Goal: Browse casually

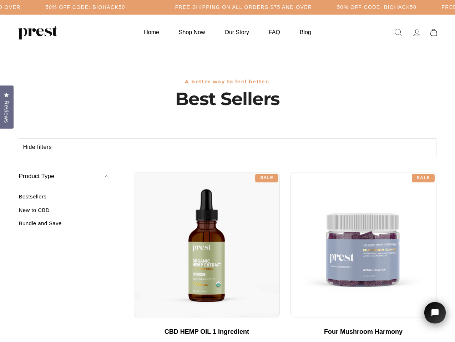
click at [227, 171] on div "**********" at bounding box center [285, 169] width 302 height 5
click at [38, 147] on button "Hide filters" at bounding box center [37, 147] width 37 height 17
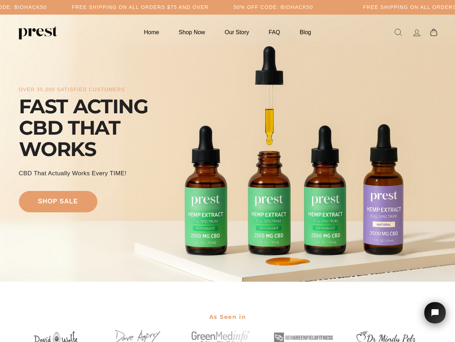
click at [227, 171] on div "over 35,000 satisfied customers FAST ACTING CBD THAT WORKS CBD That Actually Wo…" at bounding box center [227, 148] width 417 height 210
click at [209, 7] on h5 "Free Shipping on all orders $75 and over" at bounding box center [140, 7] width 137 height 6
click at [227, 148] on div "over 35,000 satisfied customers FAST ACTING CBD THAT WORKS CBD That Actually Wo…" at bounding box center [227, 148] width 417 height 210
click at [435, 313] on icon "Open chat widget" at bounding box center [438, 313] width 11 height 11
